Goal: Information Seeking & Learning: Learn about a topic

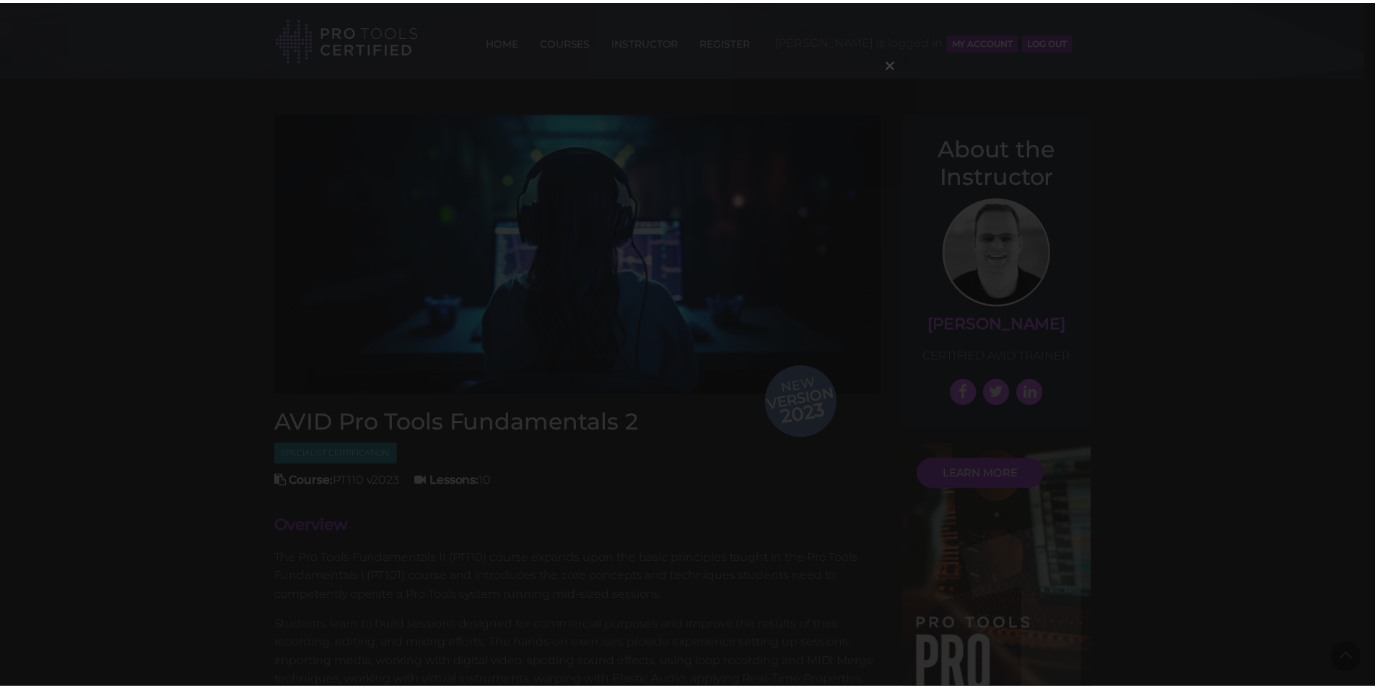
scroll to position [1804, 0]
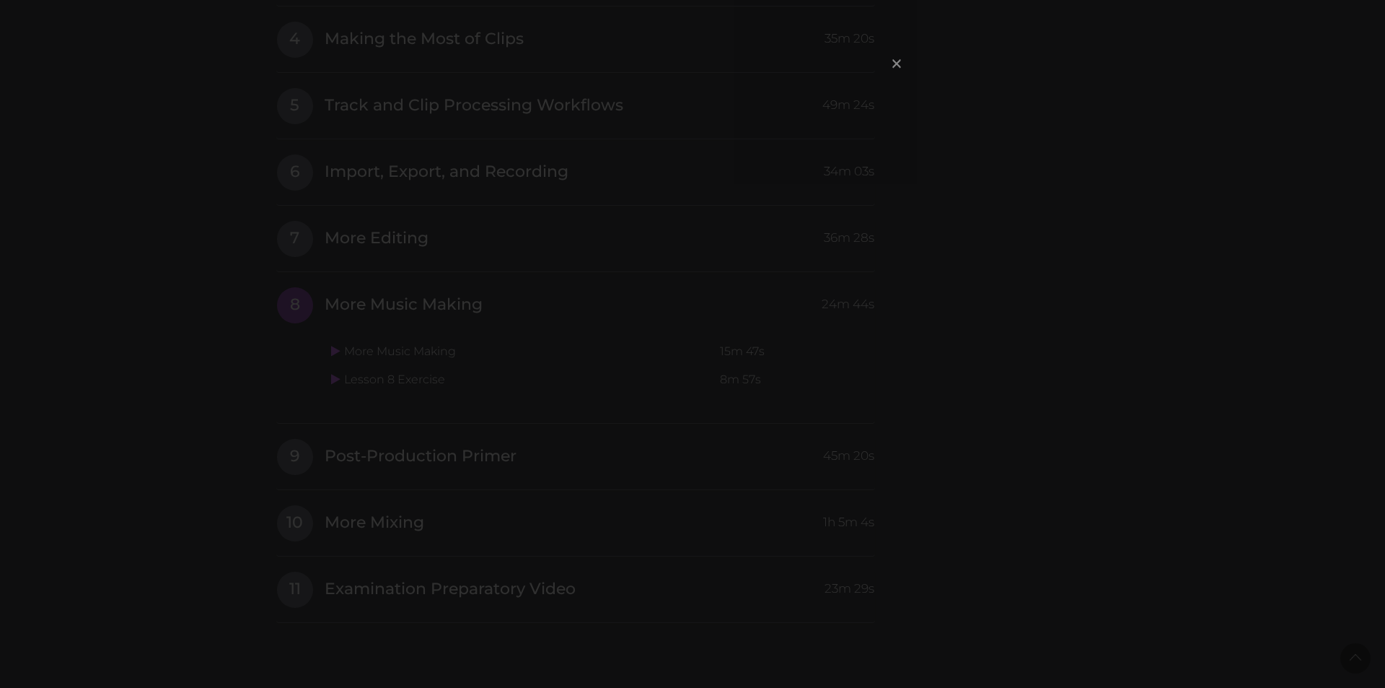
click at [896, 61] on span "×" at bounding box center [897, 63] width 14 height 31
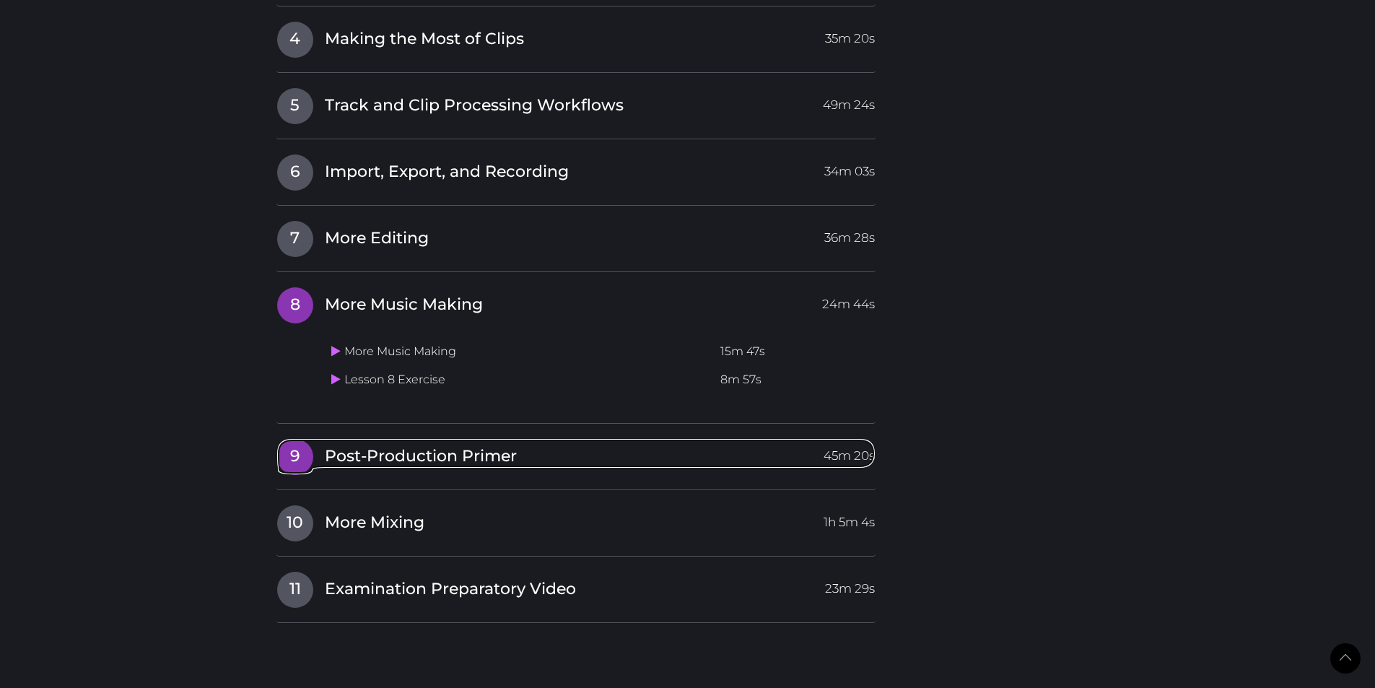
click at [303, 447] on span "9" at bounding box center [295, 457] width 36 height 36
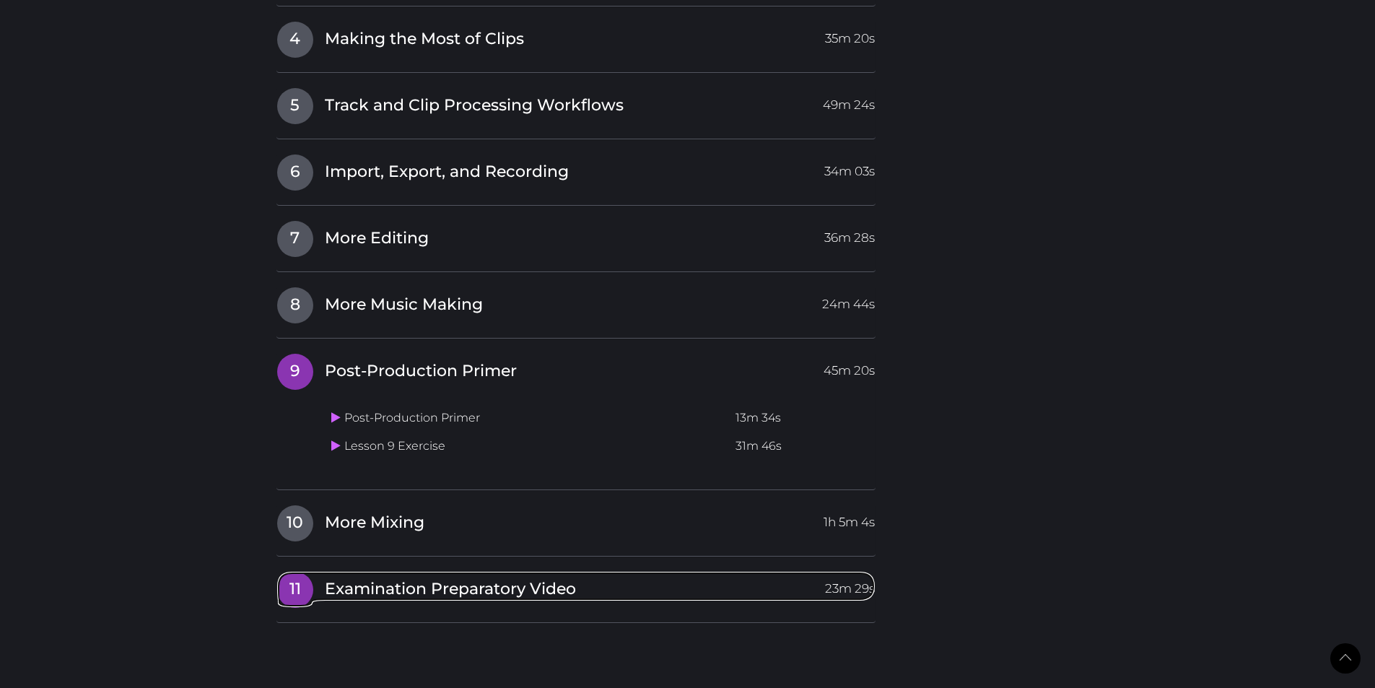
click at [377, 591] on span "Examination Preparatory Video" at bounding box center [450, 589] width 251 height 22
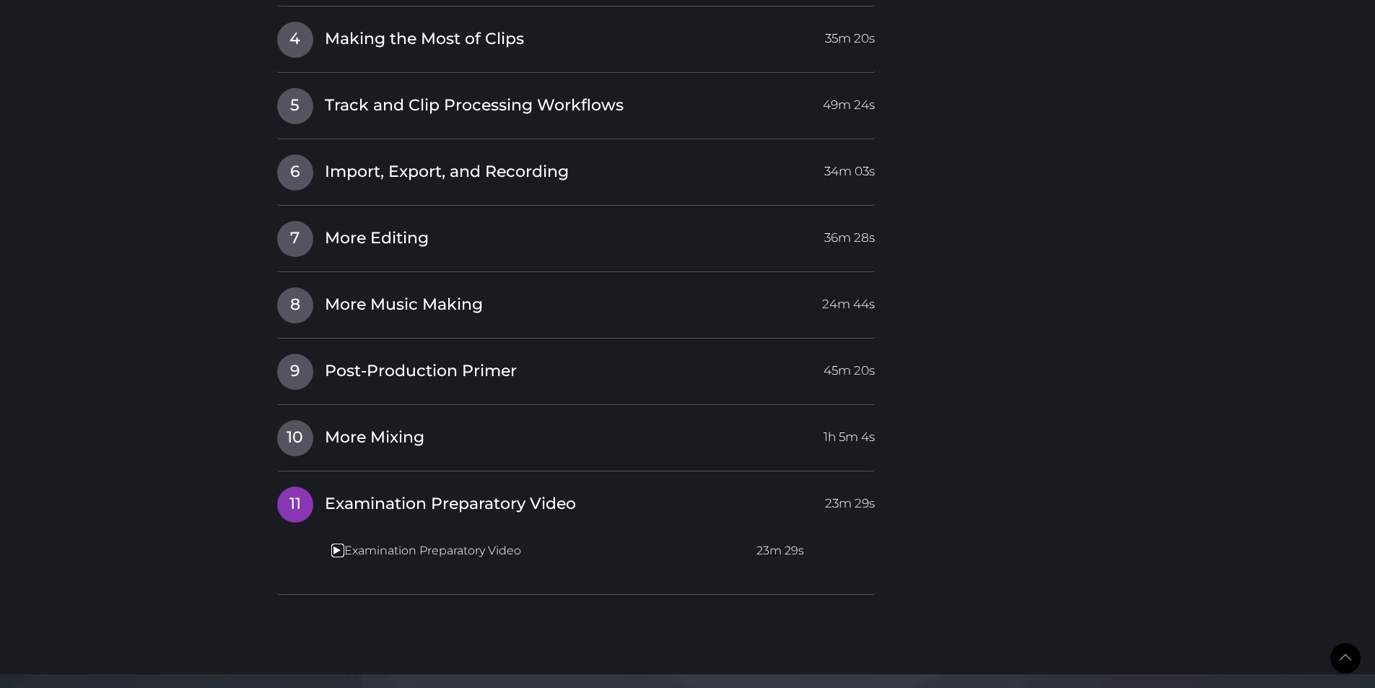
click at [333, 548] on icon at bounding box center [335, 550] width 9 height 12
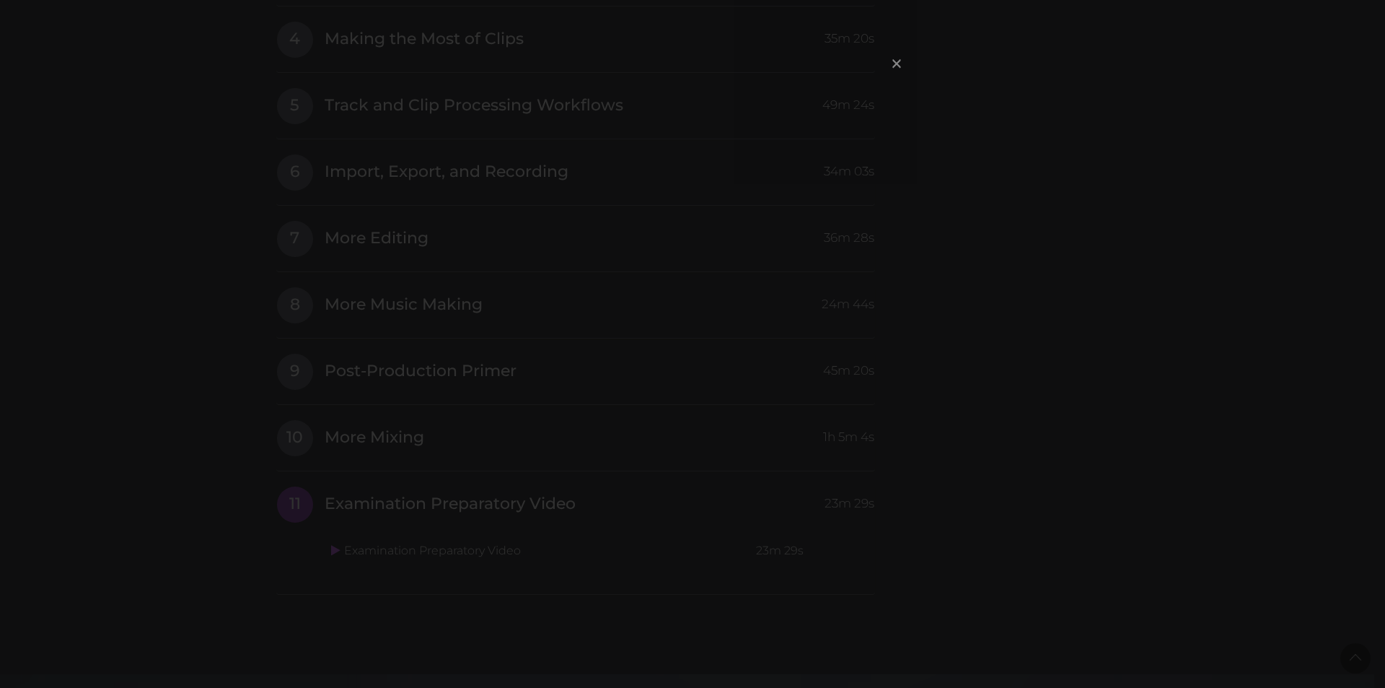
click at [899, 64] on span "×" at bounding box center [897, 63] width 14 height 31
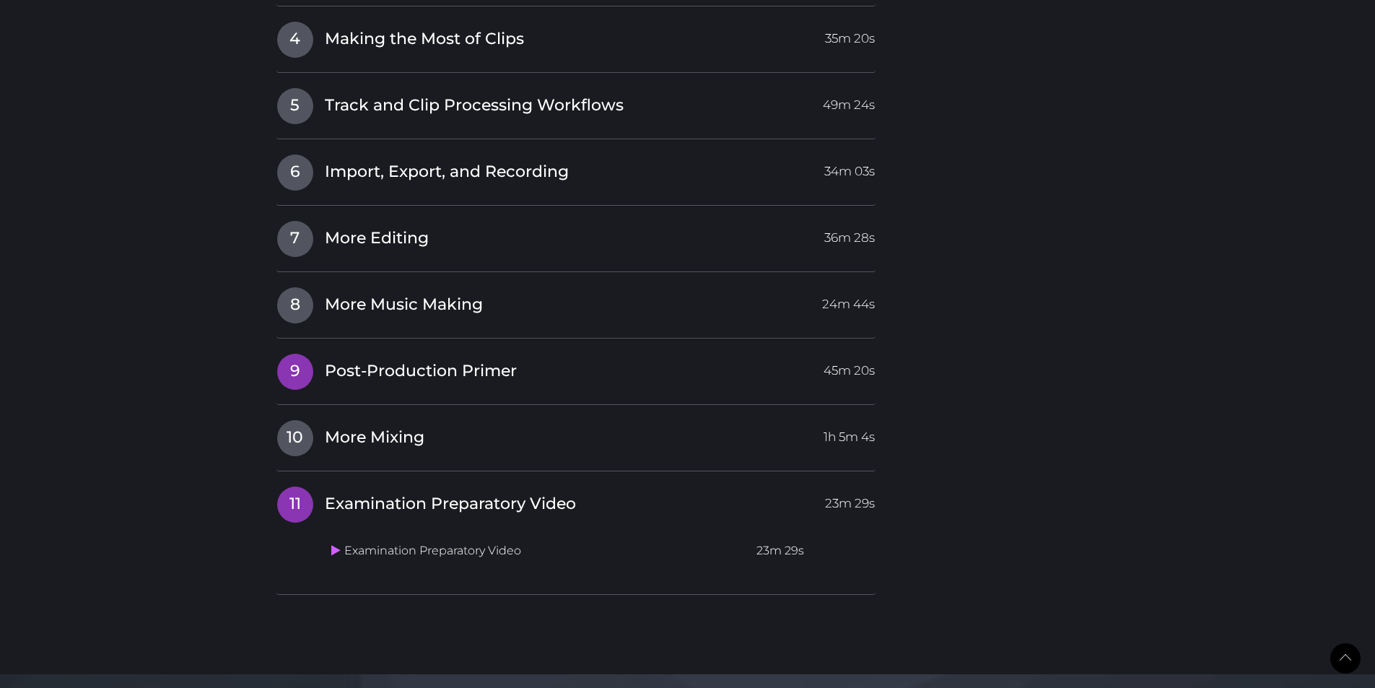
click at [374, 370] on span "Post-Production Primer" at bounding box center [421, 371] width 192 height 22
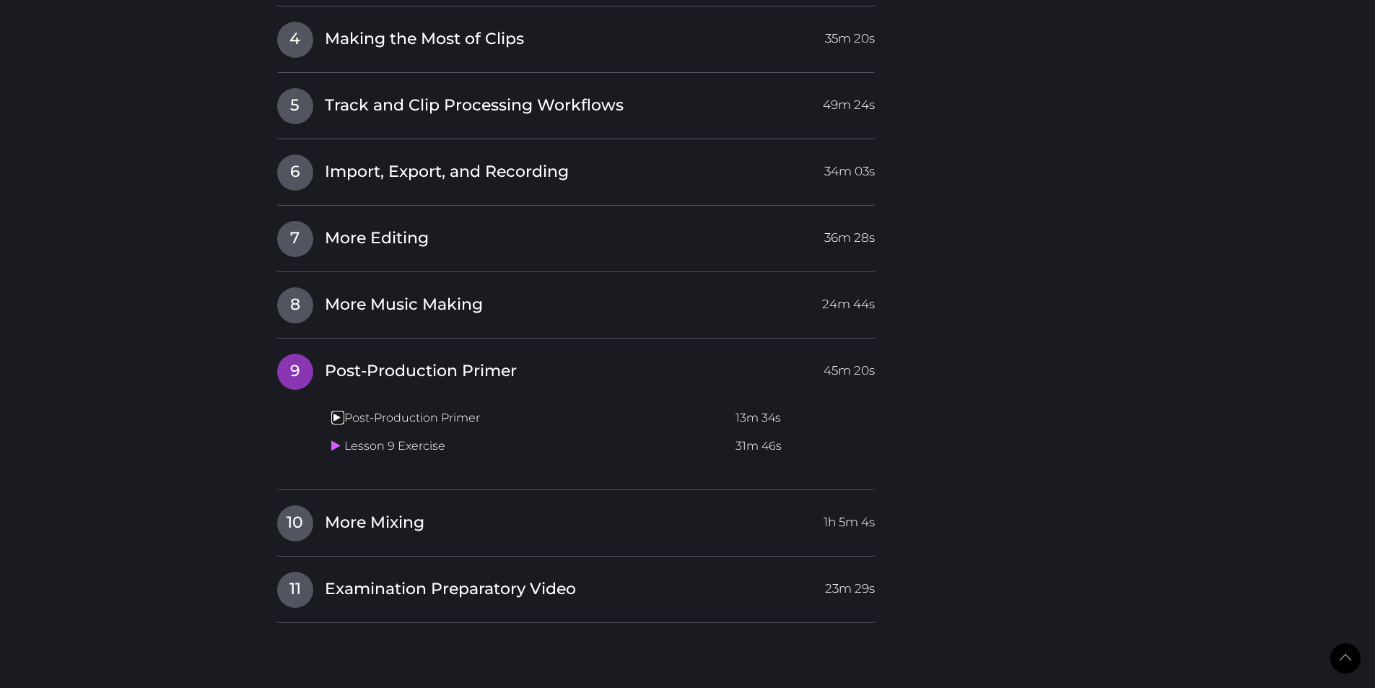
click at [331, 416] on icon at bounding box center [335, 417] width 9 height 12
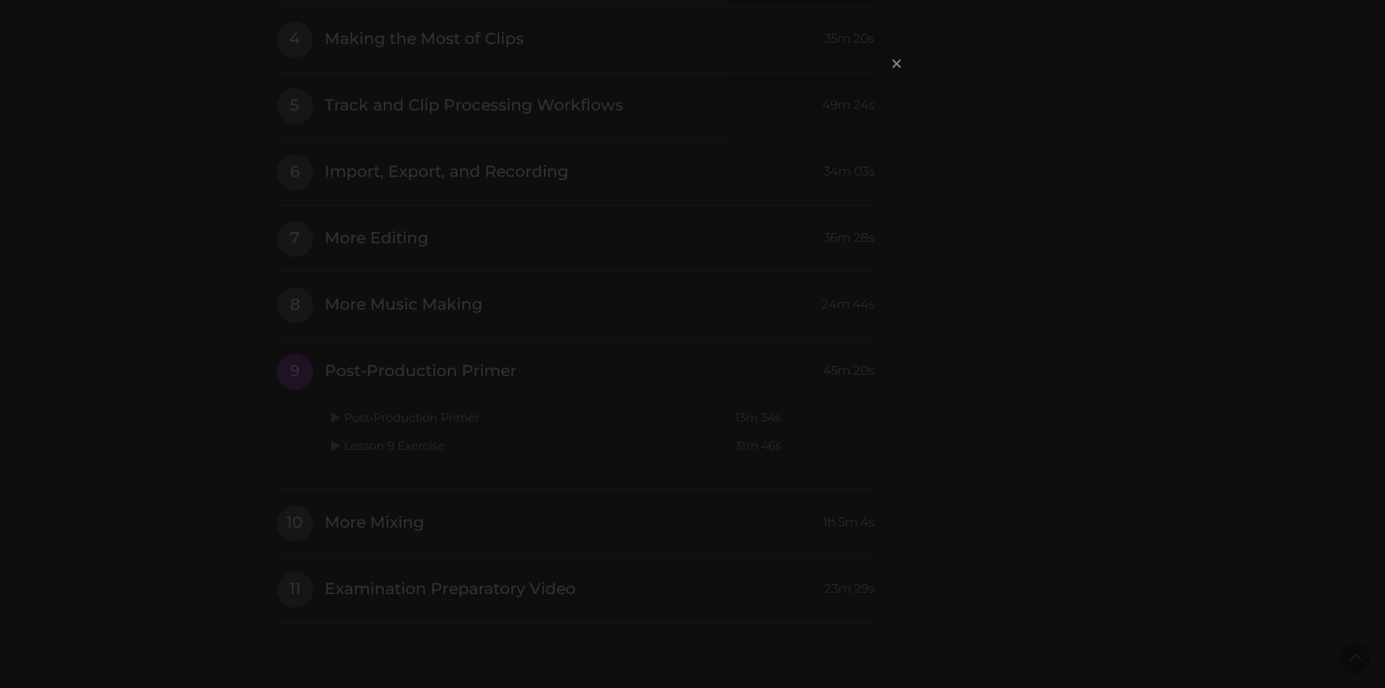
click at [901, 66] on span "×" at bounding box center [897, 63] width 14 height 31
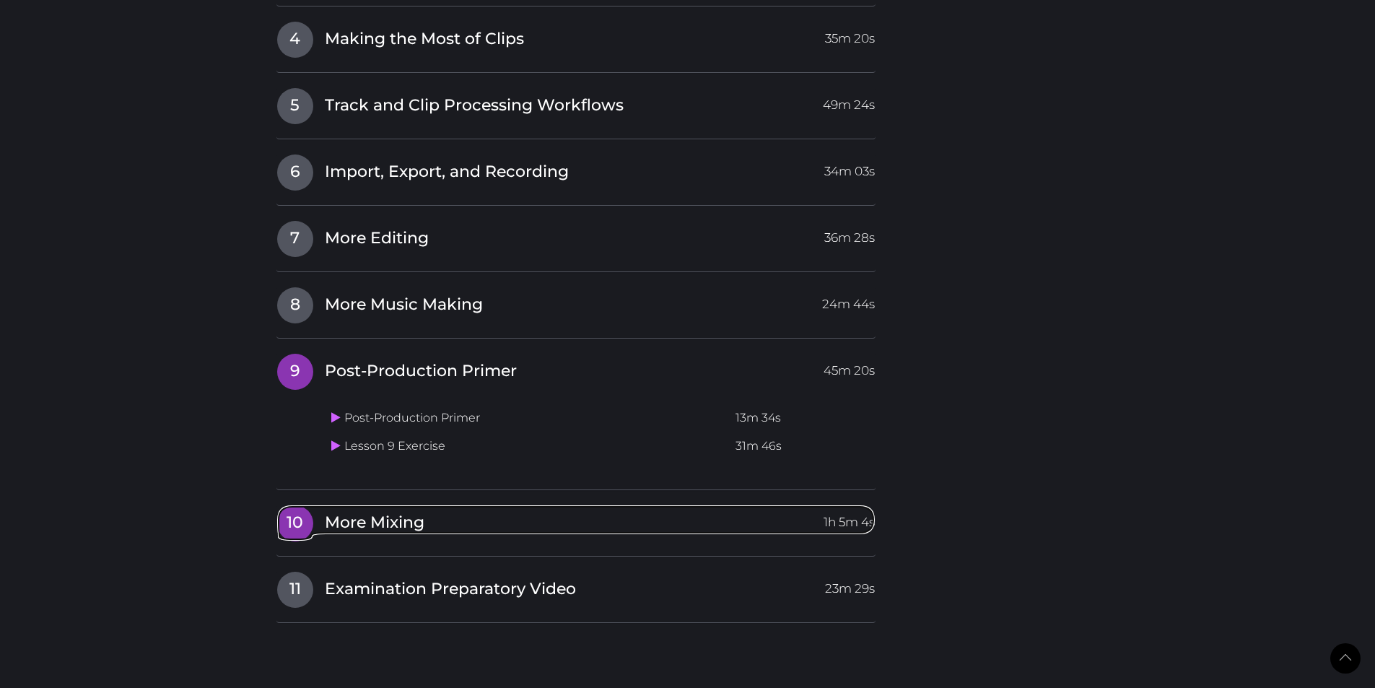
click at [405, 518] on span "More Mixing" at bounding box center [375, 523] width 100 height 22
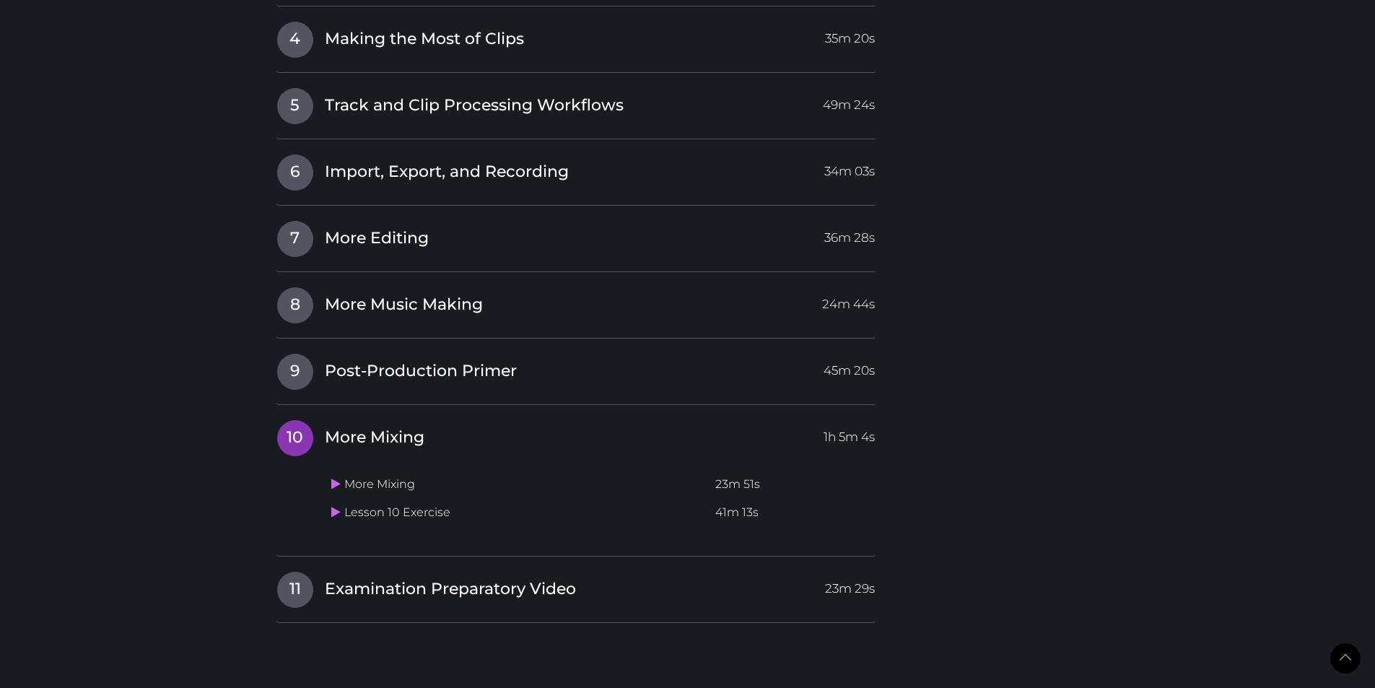
click at [410, 488] on td "More Mixing" at bounding box center [517, 484] width 385 height 28
click at [333, 484] on icon at bounding box center [335, 484] width 9 height 12
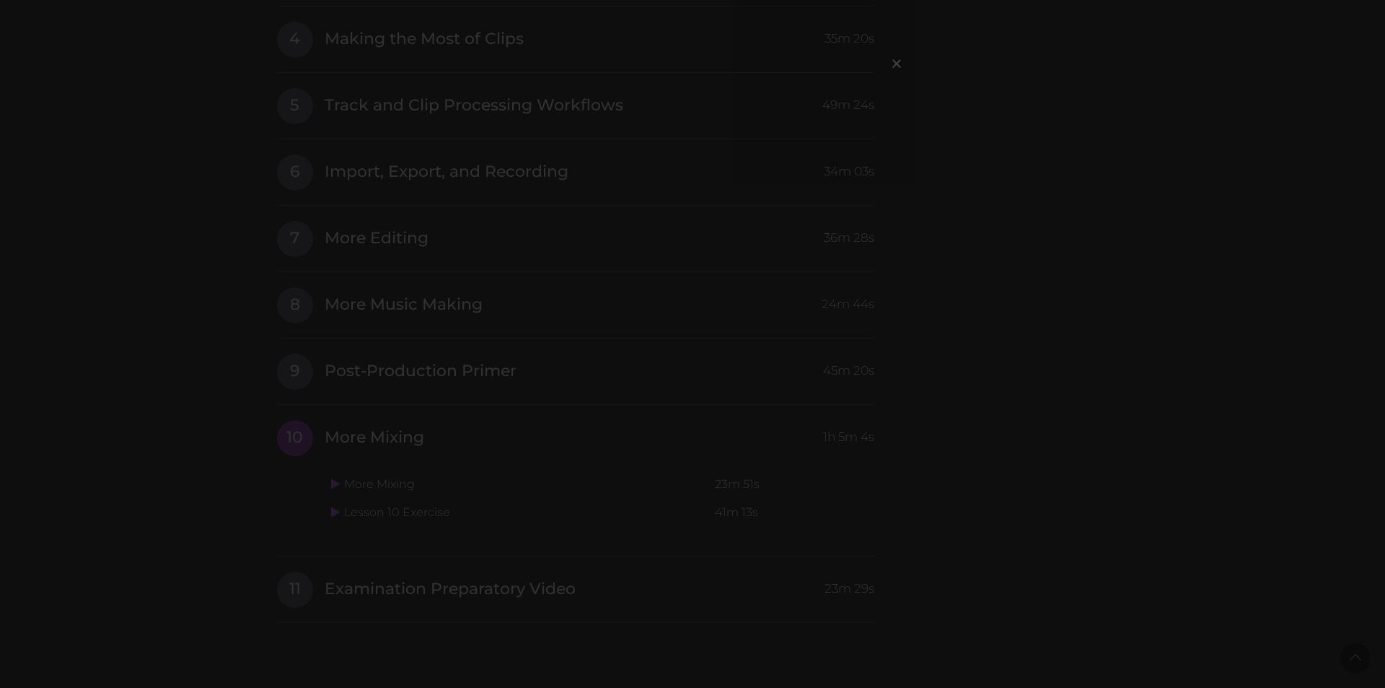
click at [329, 538] on div "×" at bounding box center [692, 344] width 1385 height 688
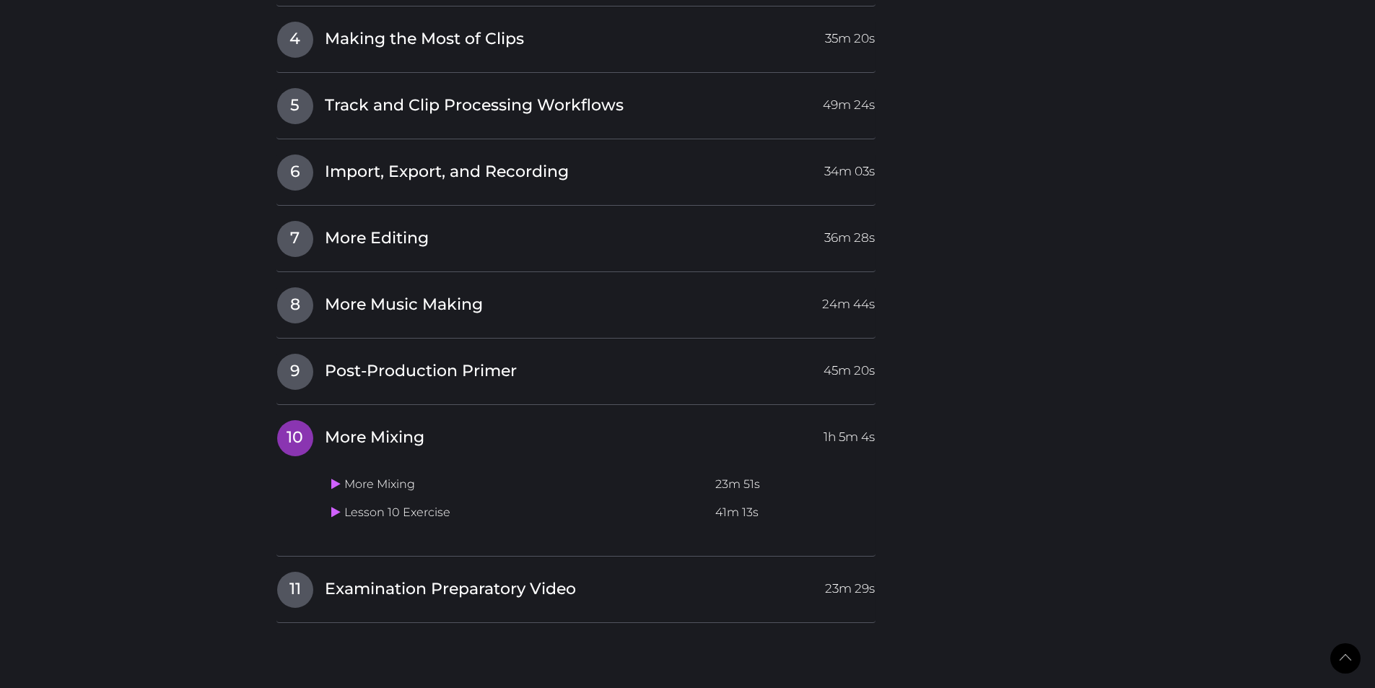
click at [488, 466] on div "More Mixing 23m 51s Lesson 10 Exercise 41m 13s" at bounding box center [600, 495] width 551 height 91
click at [425, 587] on span "Examination Preparatory Video" at bounding box center [450, 589] width 251 height 22
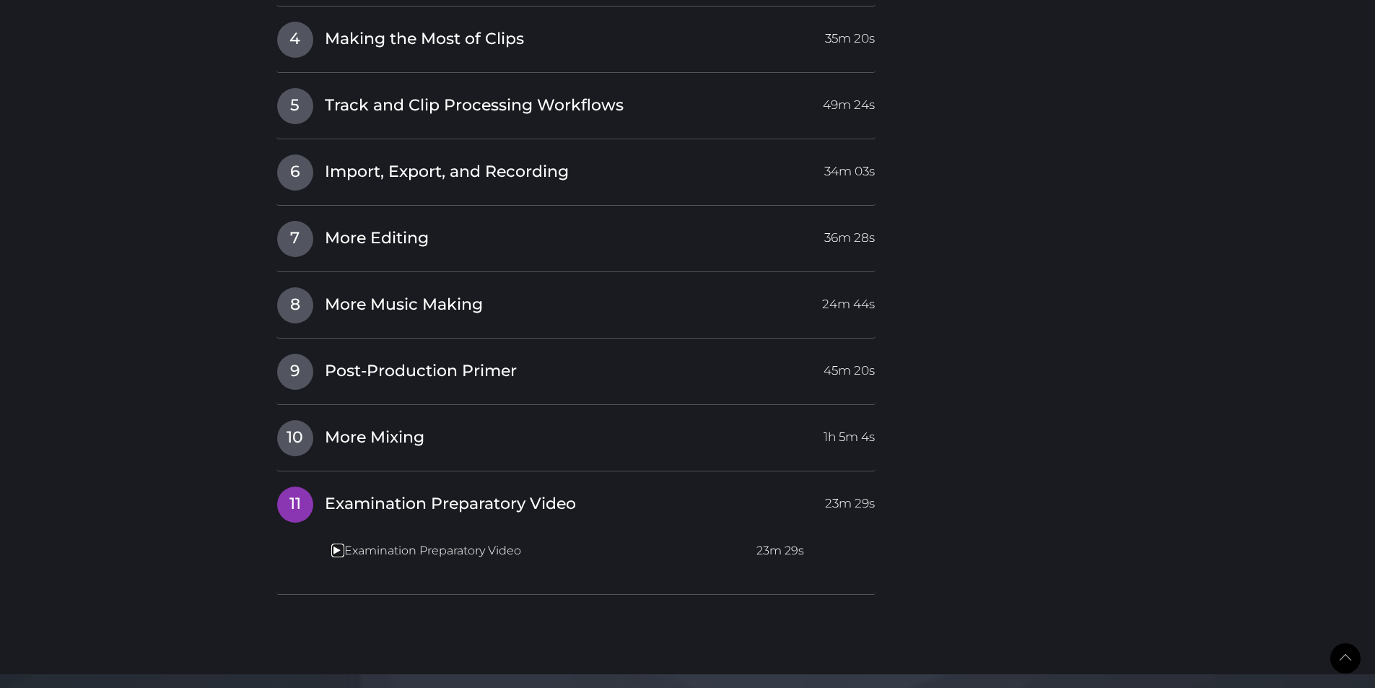
click at [333, 550] on icon at bounding box center [335, 550] width 9 height 12
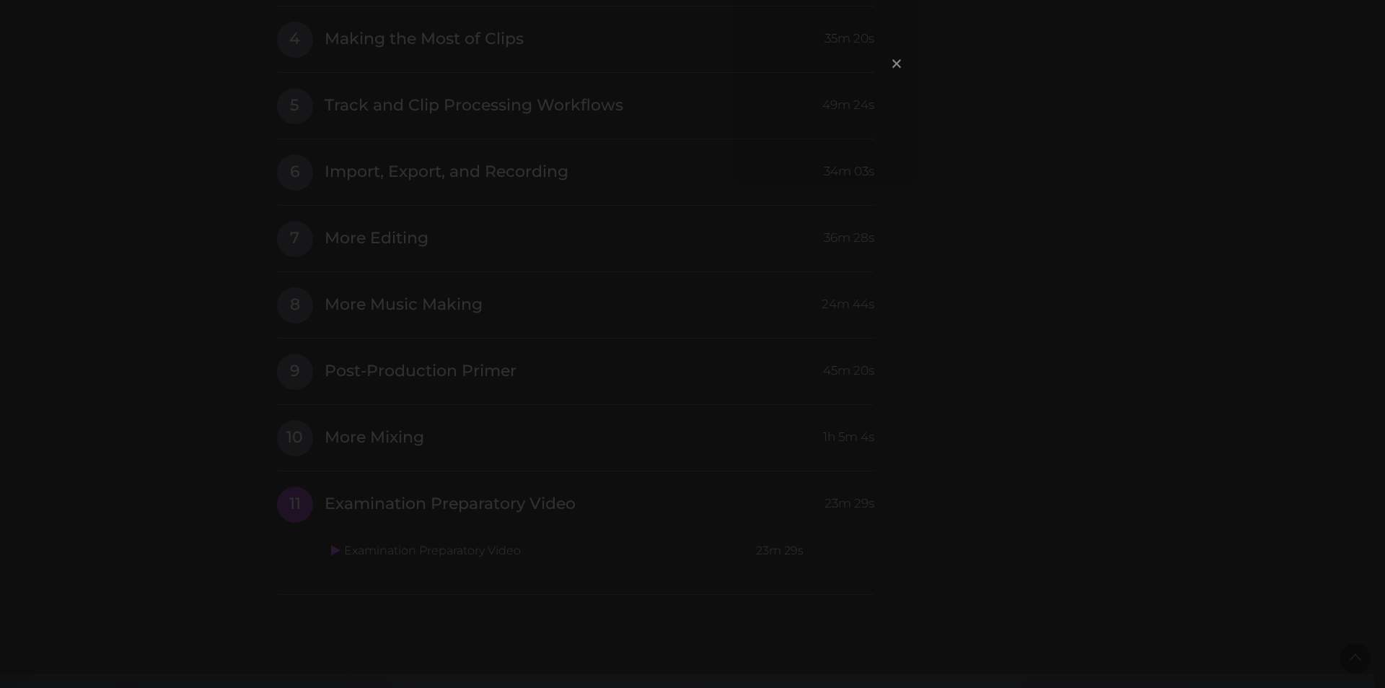
click at [898, 69] on span "×" at bounding box center [897, 63] width 14 height 31
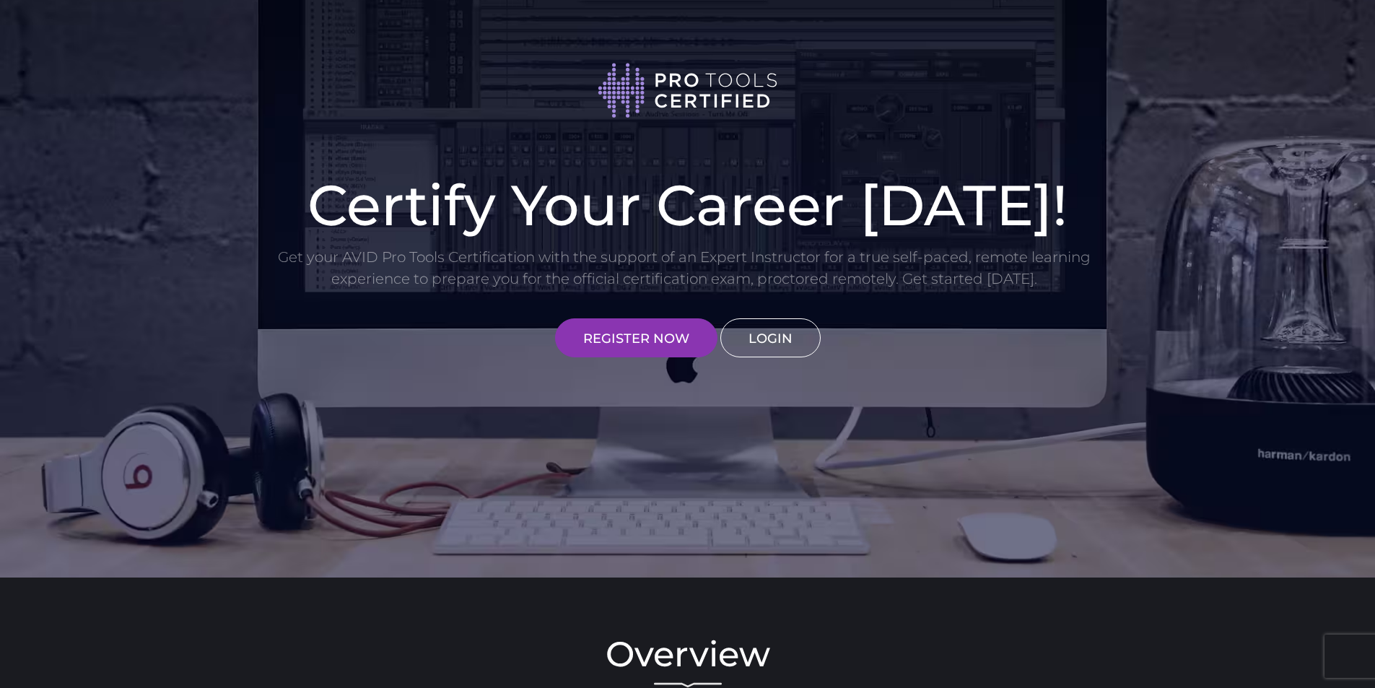
type input "[EMAIL_ADDRESS][DOMAIN_NAME]"
click at [781, 341] on link "LOGIN" at bounding box center [770, 337] width 100 height 39
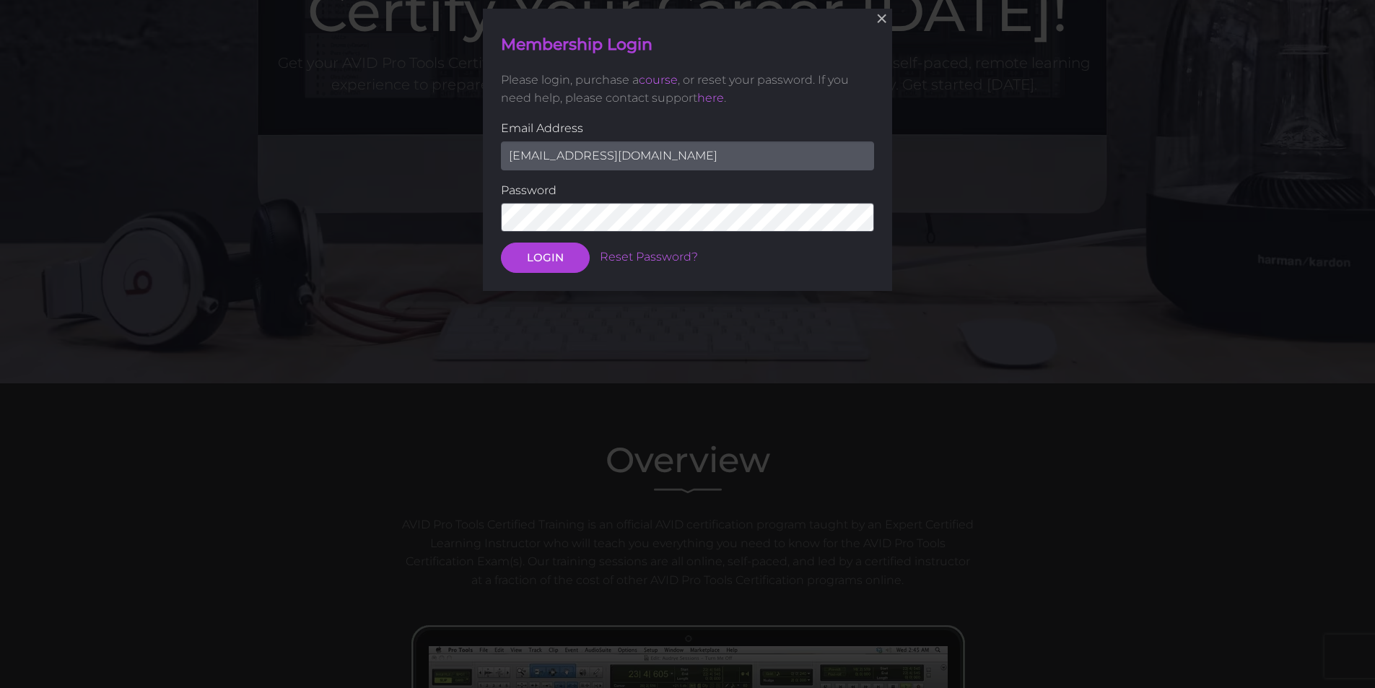
scroll to position [198, 0]
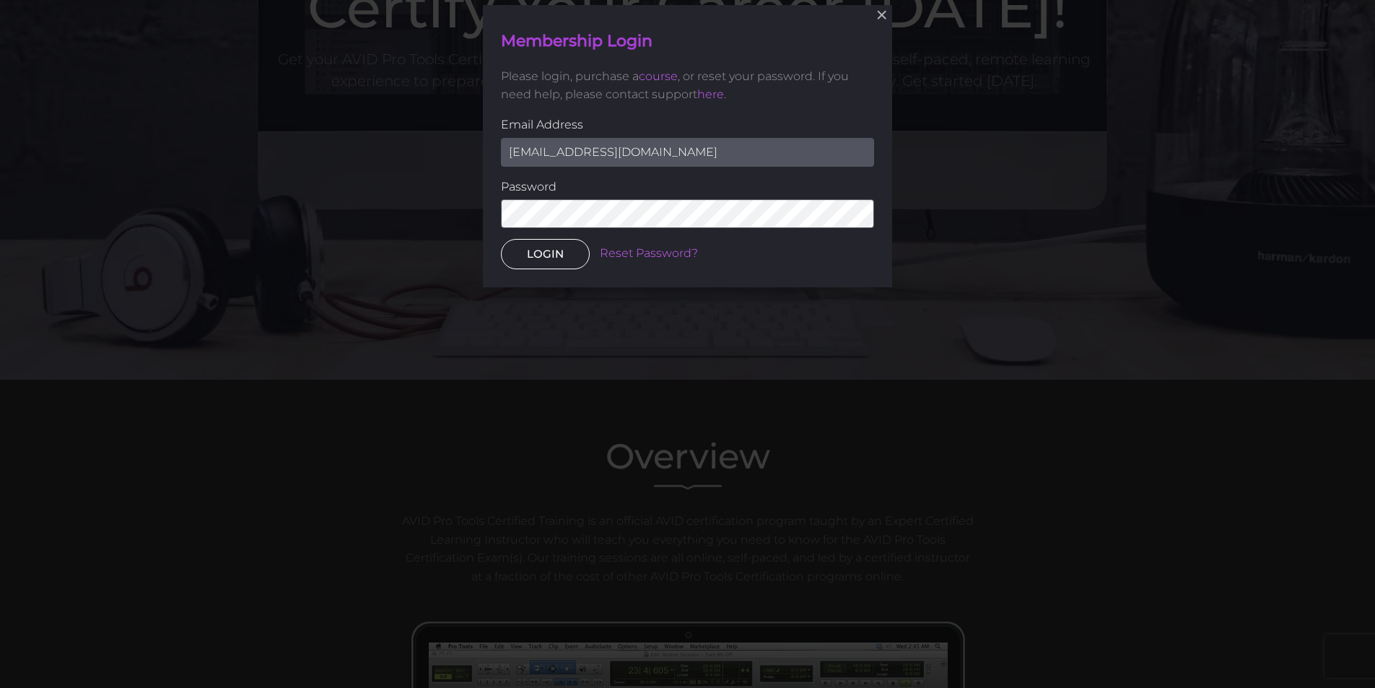
click at [549, 253] on button "LOGIN" at bounding box center [545, 254] width 89 height 30
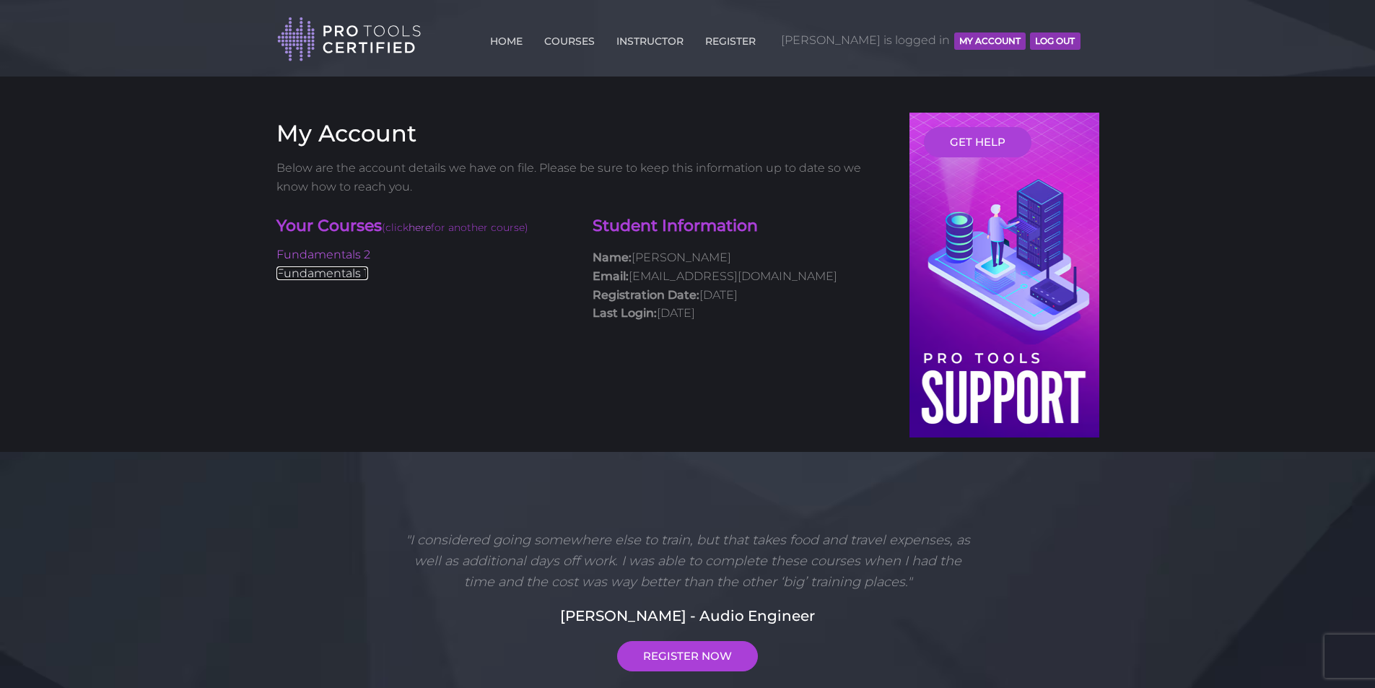
click at [340, 276] on link "Fundamentals 1" at bounding box center [322, 273] width 92 height 14
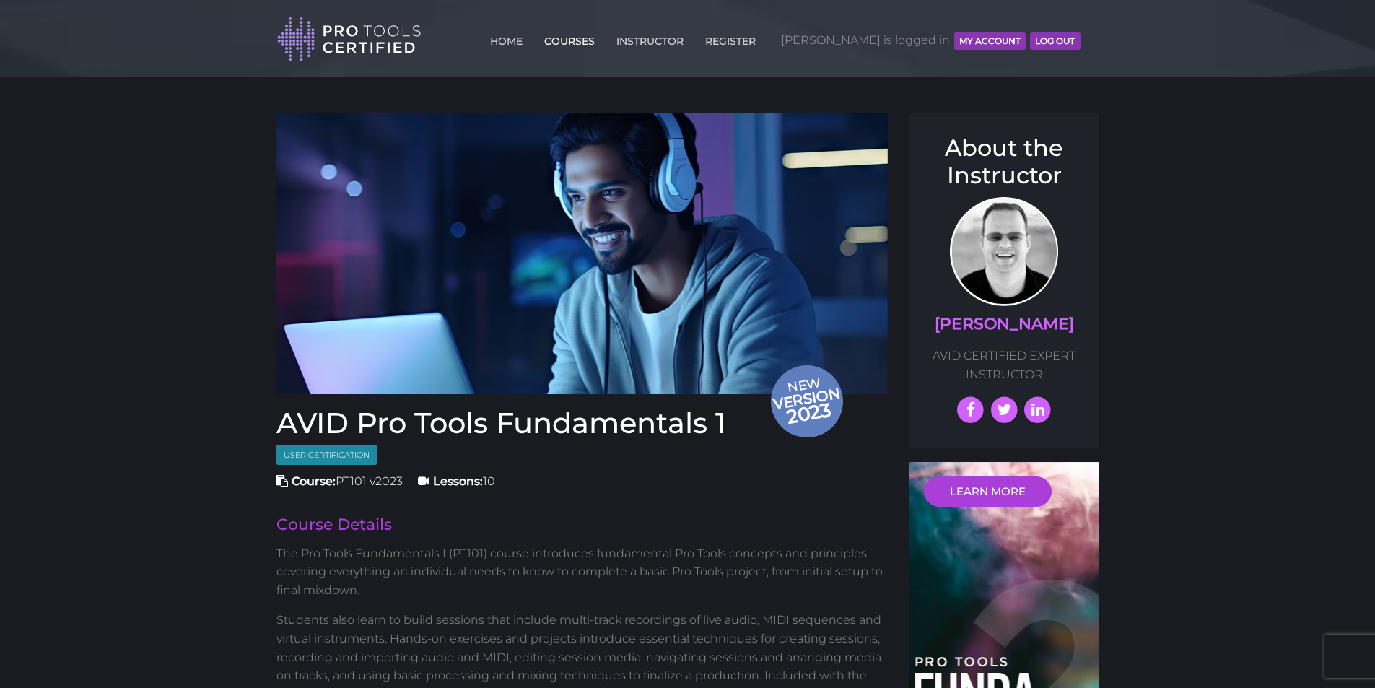
click at [598, 37] on link "COURSES" at bounding box center [569, 38] width 58 height 23
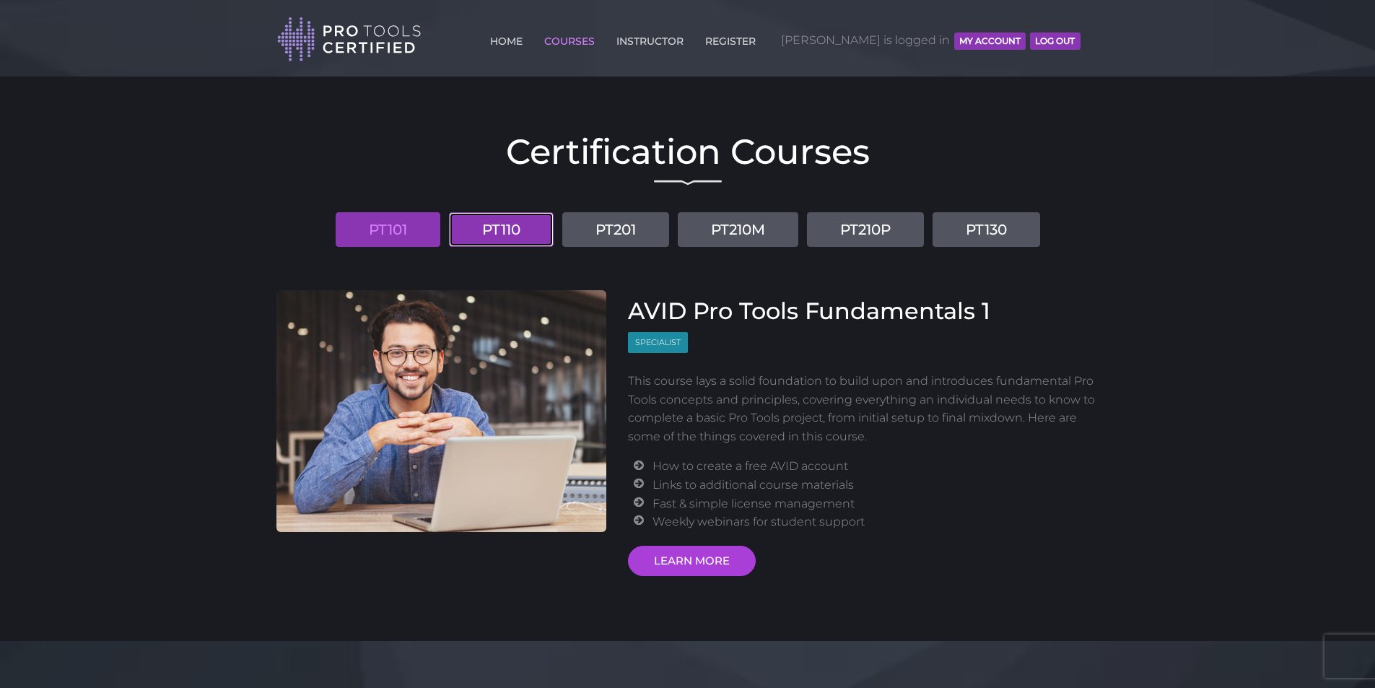
click at [484, 228] on link "PT110" at bounding box center [501, 229] width 105 height 35
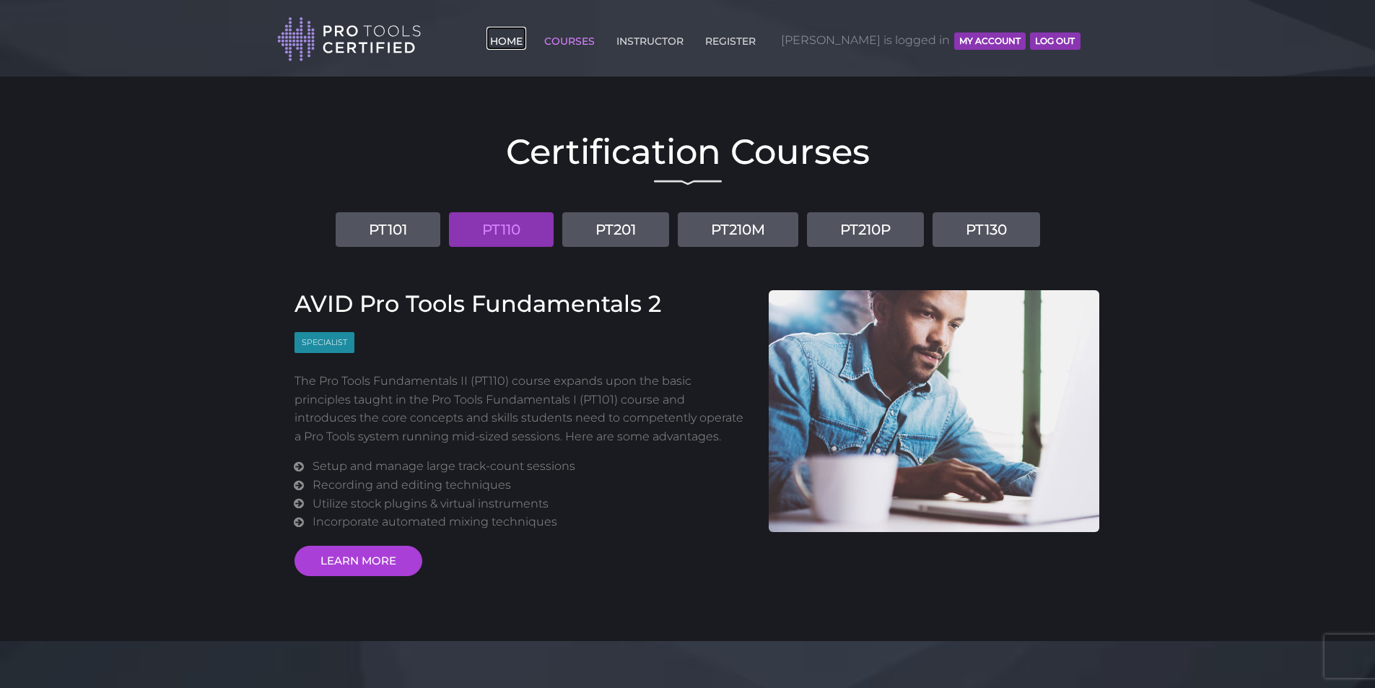
click at [526, 35] on link "HOME" at bounding box center [506, 38] width 40 height 23
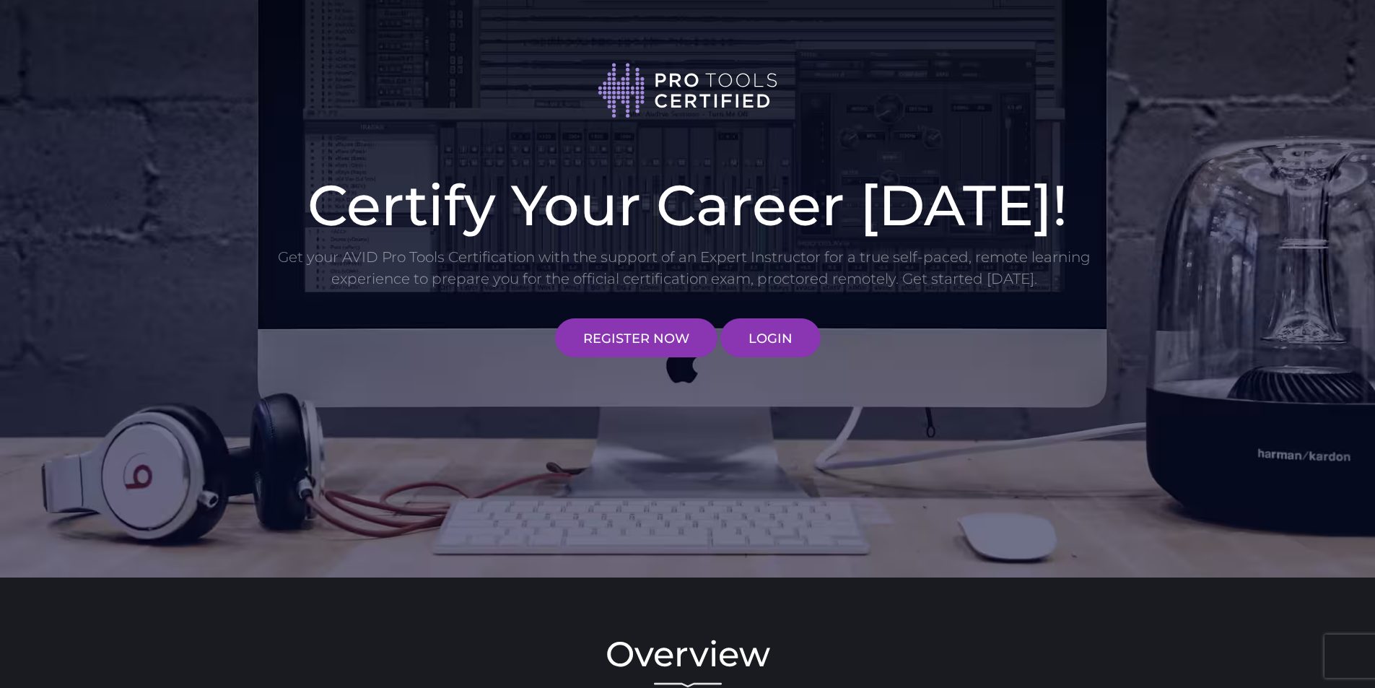
drag, startPoint x: 587, startPoint y: 252, endPoint x: 604, endPoint y: 245, distance: 18.1
click at [753, 331] on link "LOGIN" at bounding box center [770, 337] width 100 height 39
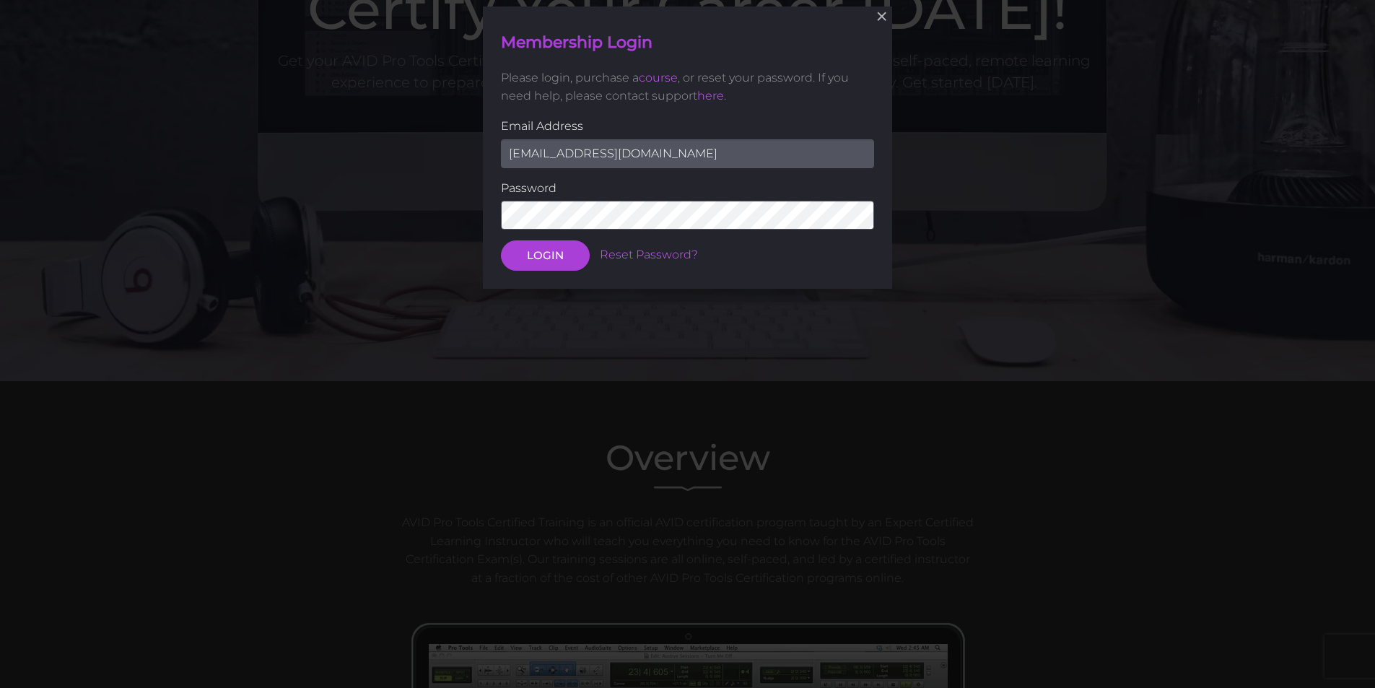
scroll to position [198, 0]
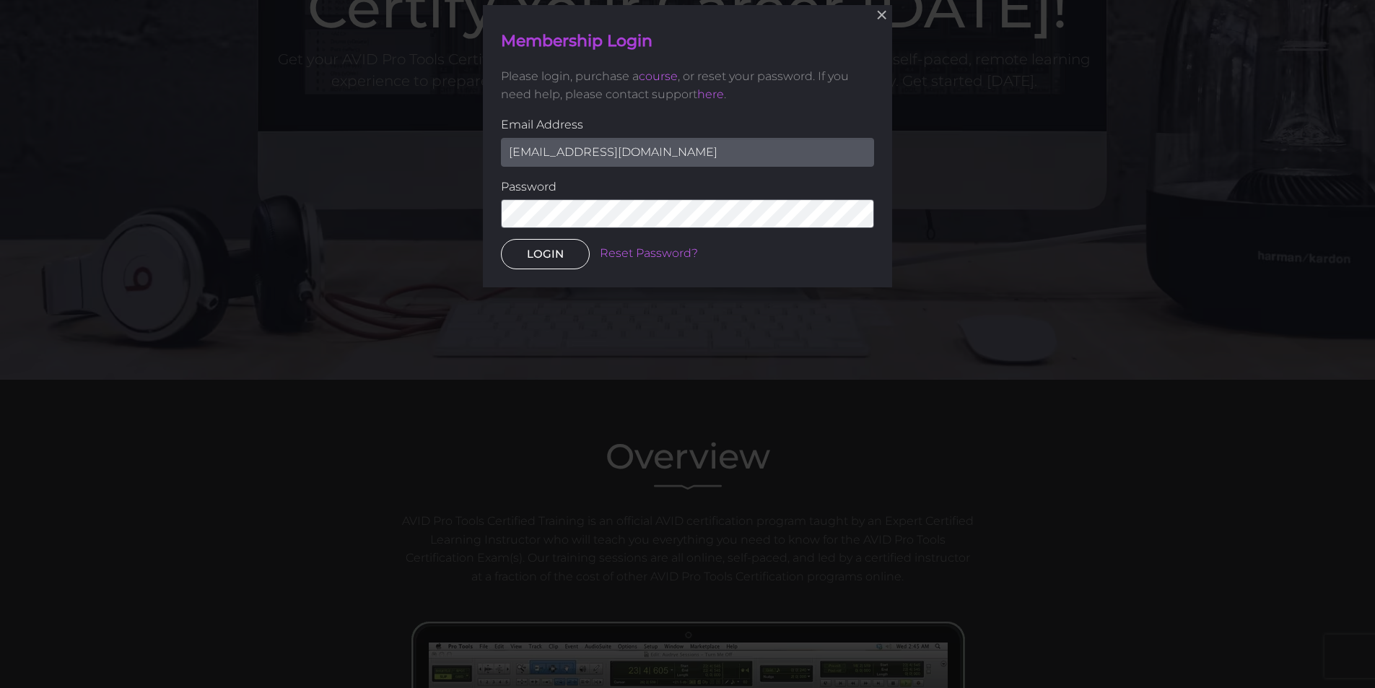
click at [528, 255] on button "LOGIN" at bounding box center [545, 254] width 89 height 30
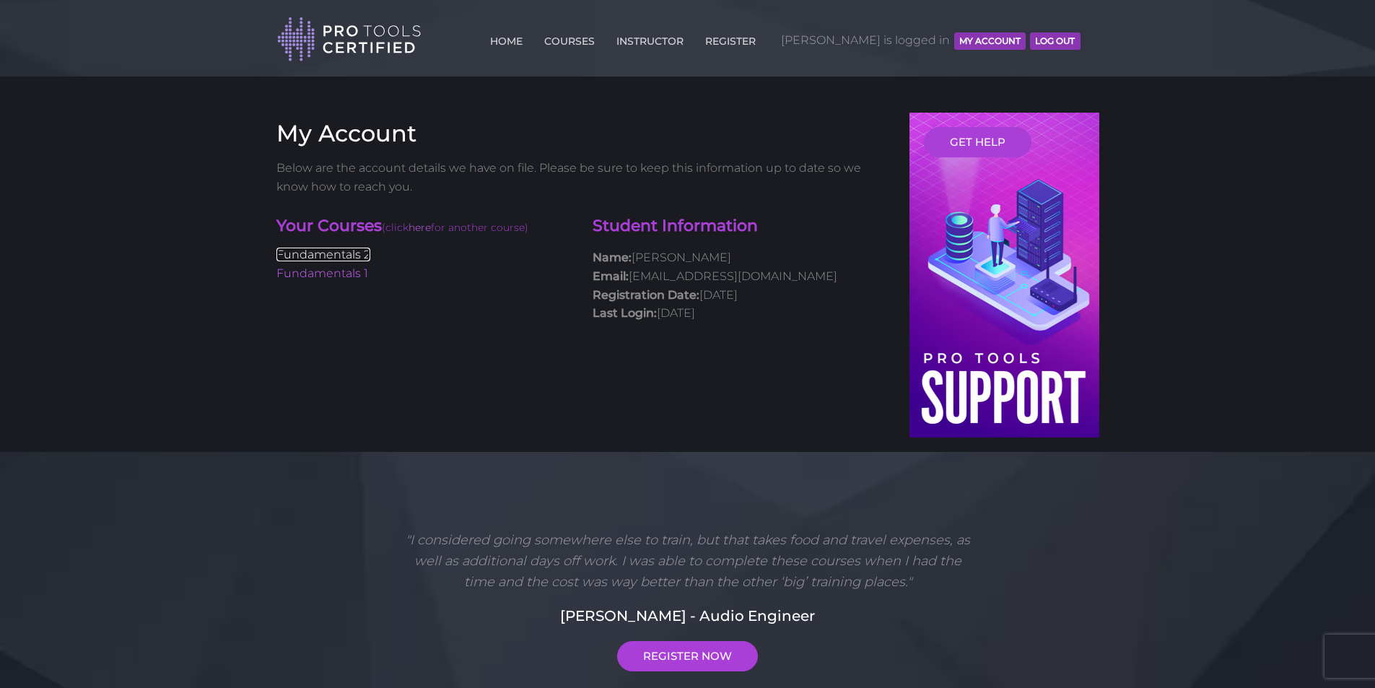
click at [341, 255] on link "Fundamentals 2" at bounding box center [323, 254] width 94 height 14
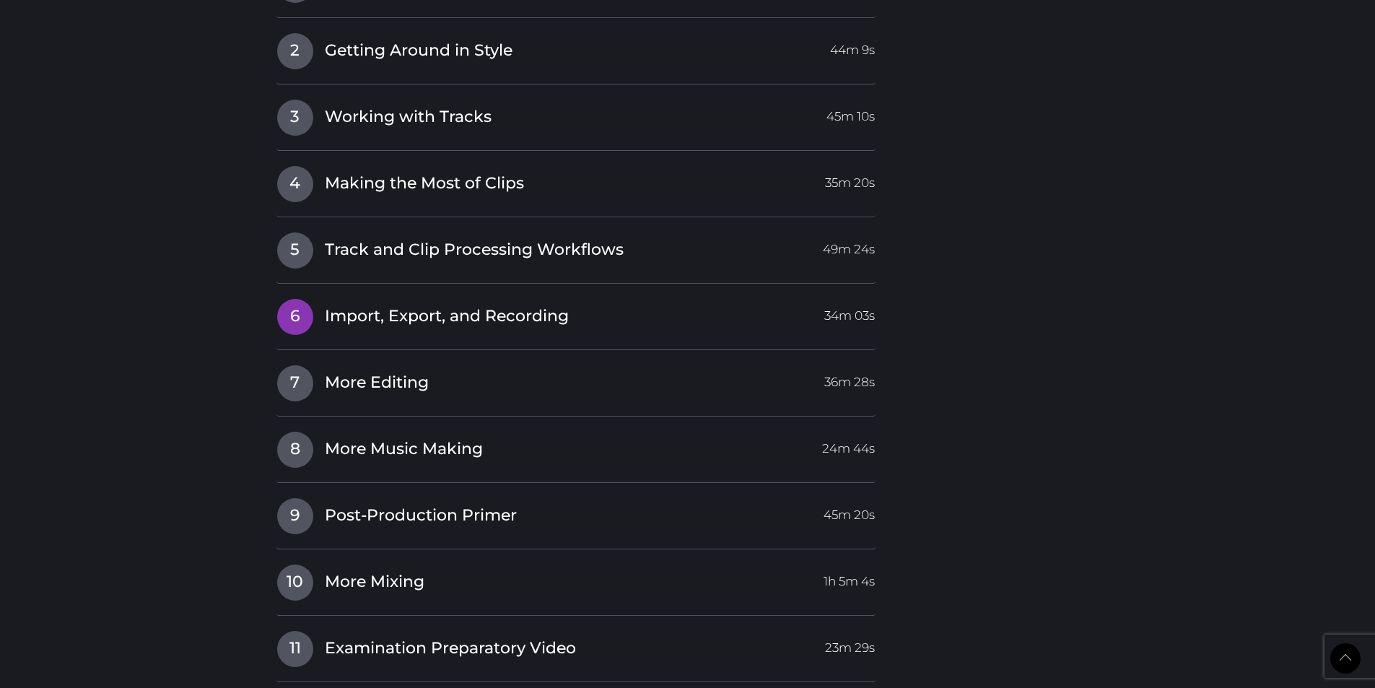
scroll to position [2309, 0]
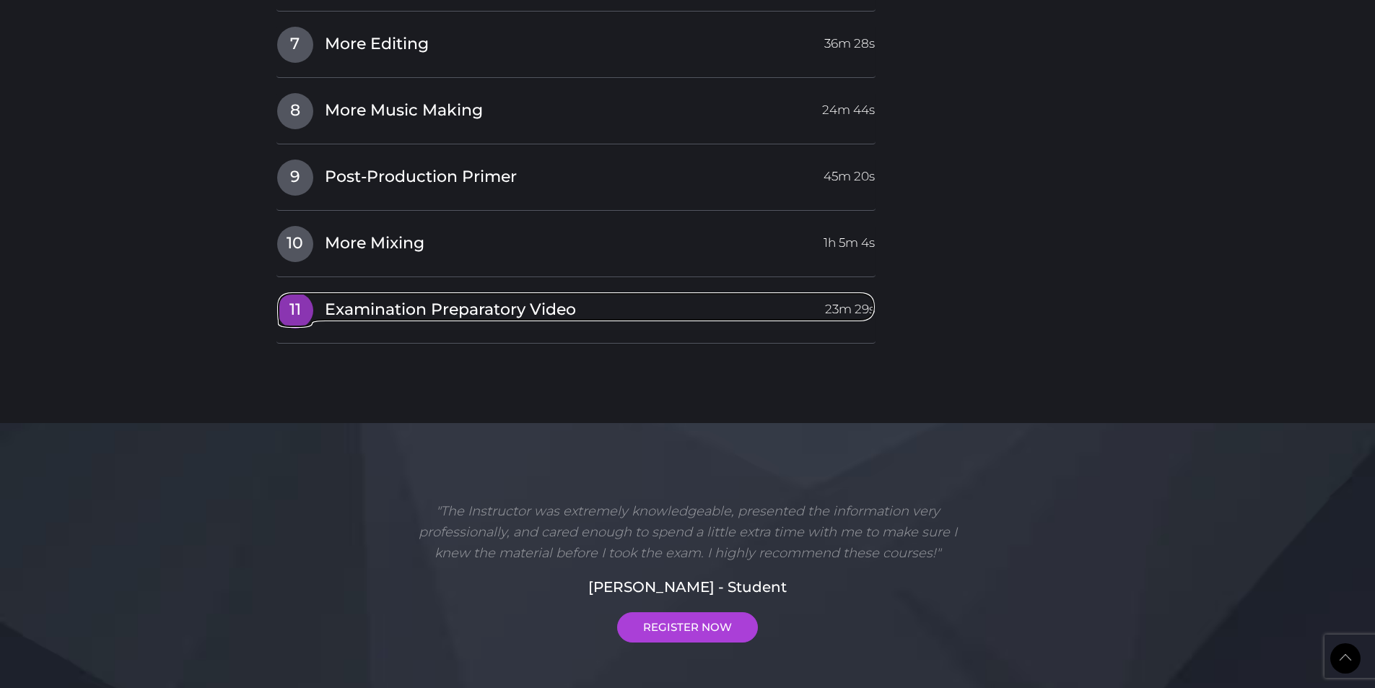
click at [436, 310] on span "Examination Preparatory Video" at bounding box center [450, 310] width 251 height 22
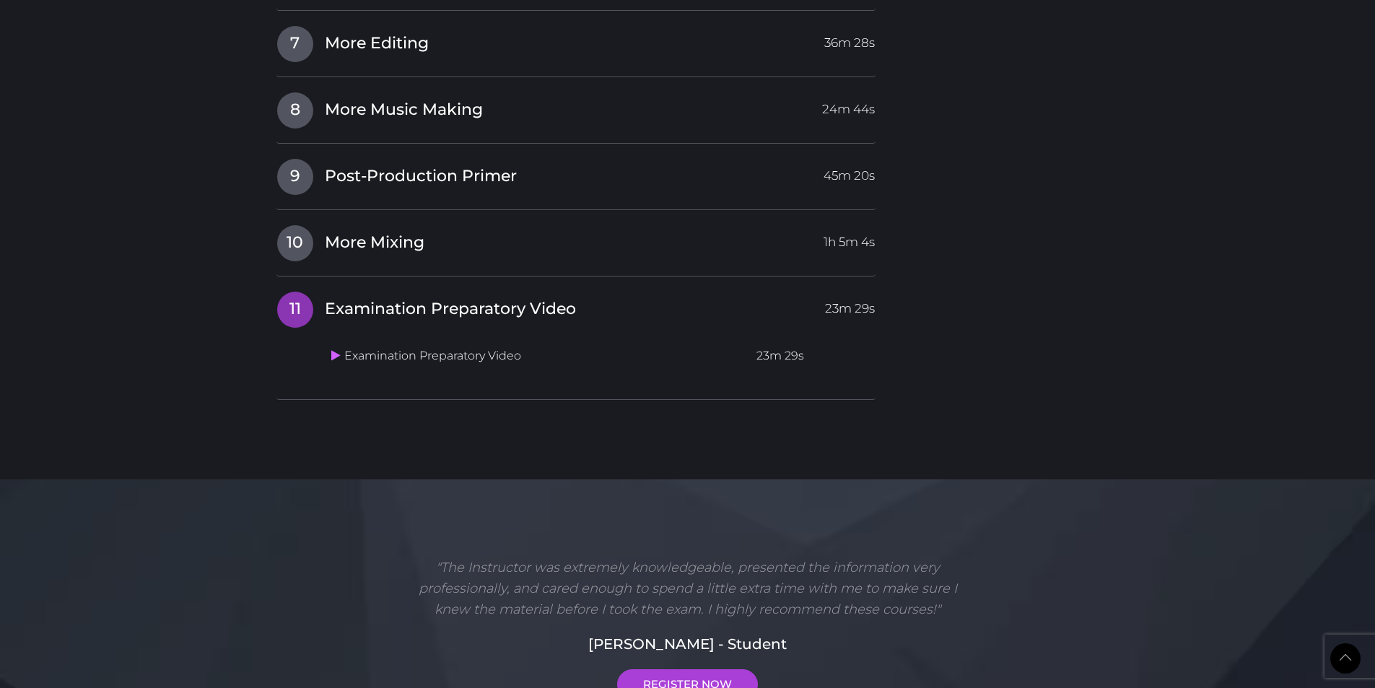
scroll to position [1998, 0]
click at [464, 360] on td "Examination Preparatory Video" at bounding box center [537, 357] width 425 height 28
click at [333, 357] on icon at bounding box center [335, 356] width 9 height 12
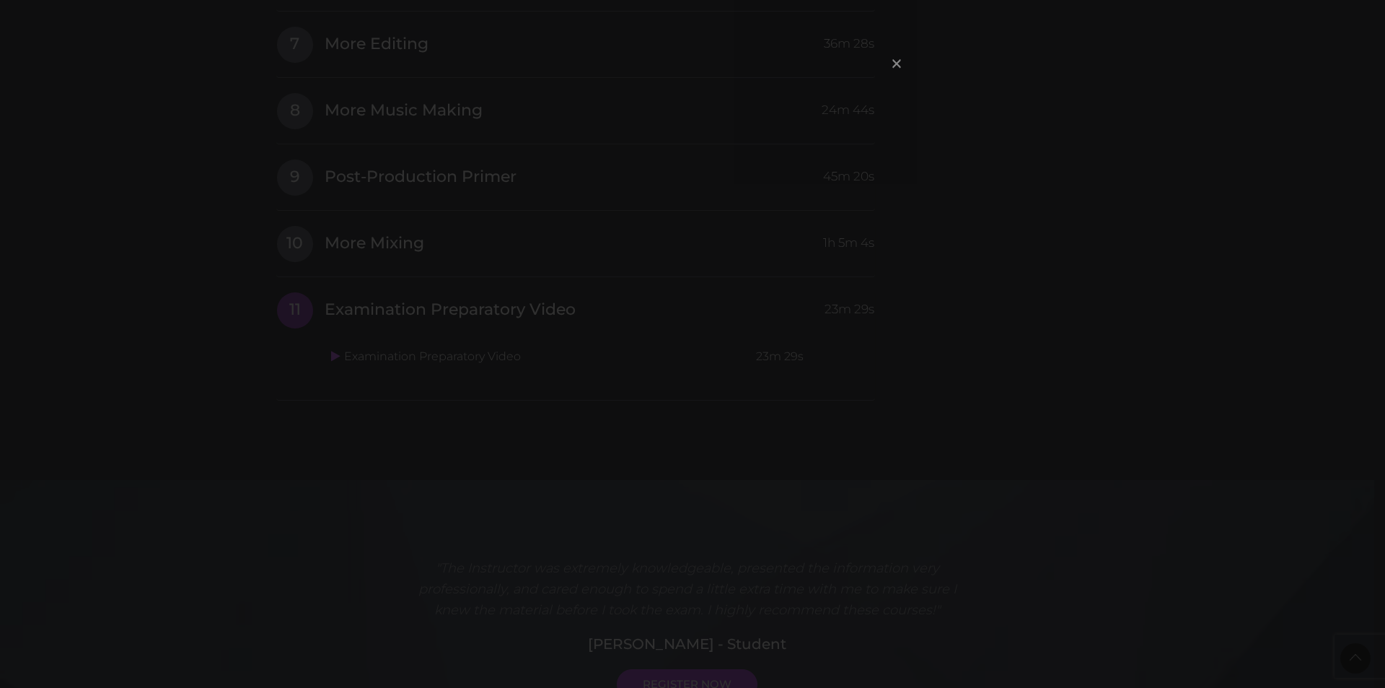
click at [895, 61] on span "×" at bounding box center [897, 63] width 14 height 31
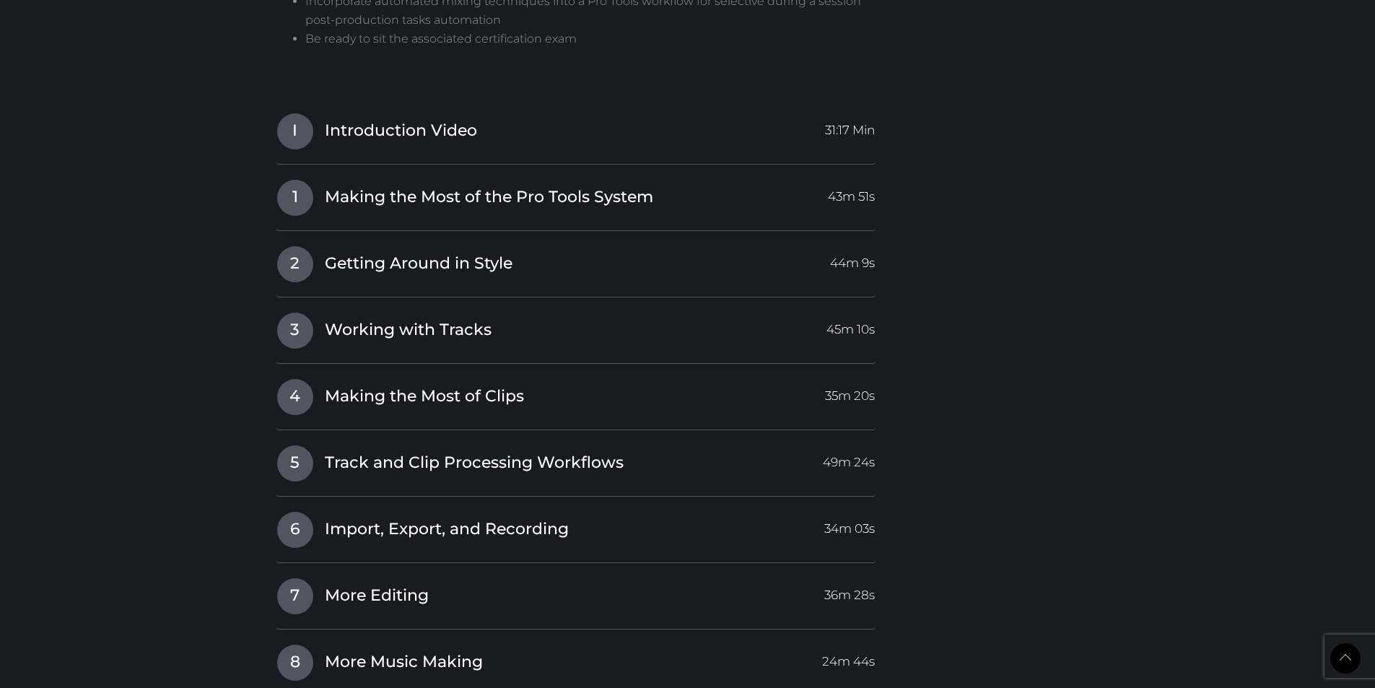
scroll to position [0, 0]
